Goal: Find specific page/section: Find specific page/section

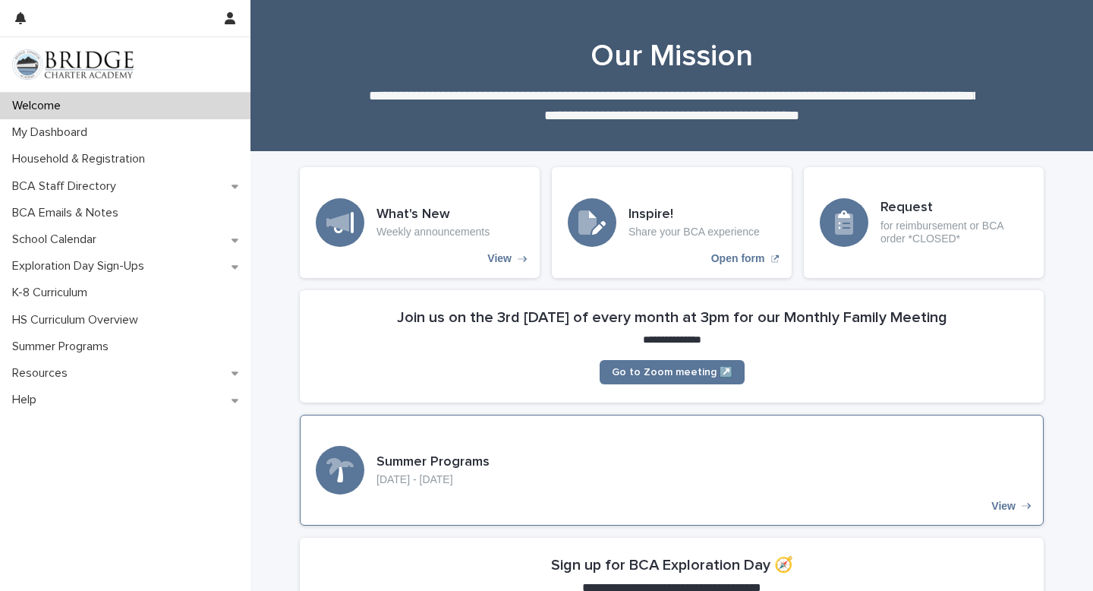
click at [1007, 503] on p "View" at bounding box center [1004, 506] width 24 height 13
